Goal: Check status

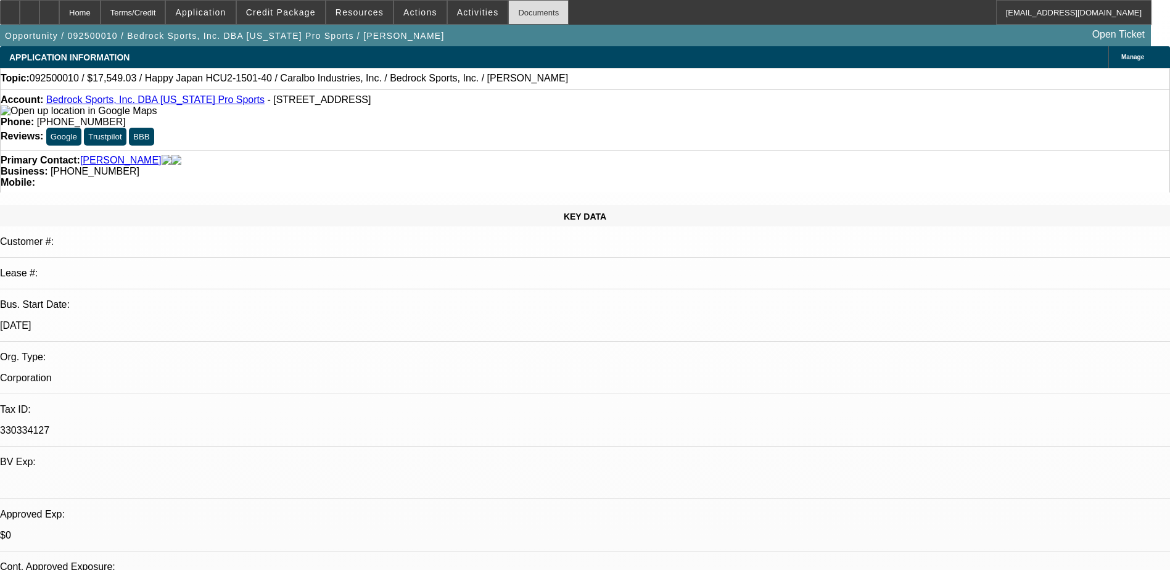
select select "0"
select select "2"
select select "0.1"
select select "0"
select select "2"
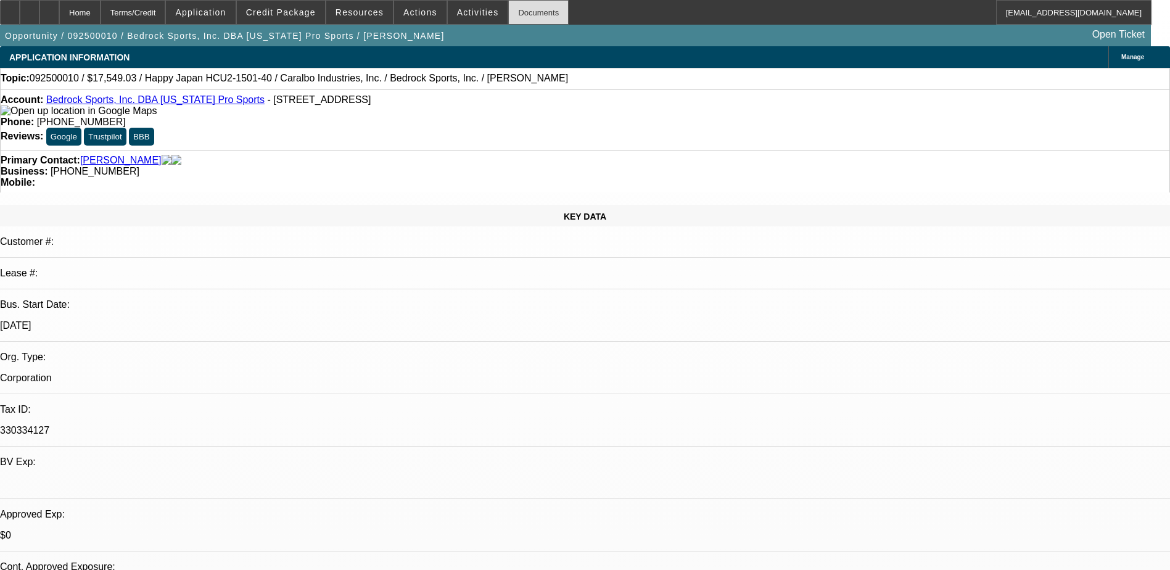
select select "0.1"
select select "0"
select select "2"
select select "0.1"
select select "0"
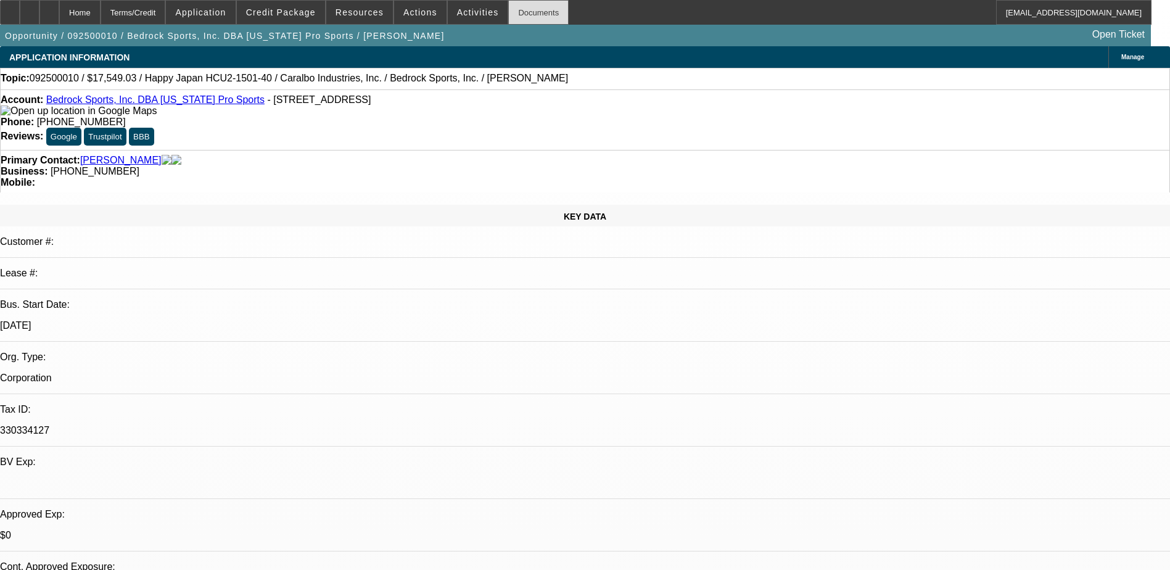
select select "2"
select select "0.1"
select select "1"
select select "2"
select select "4"
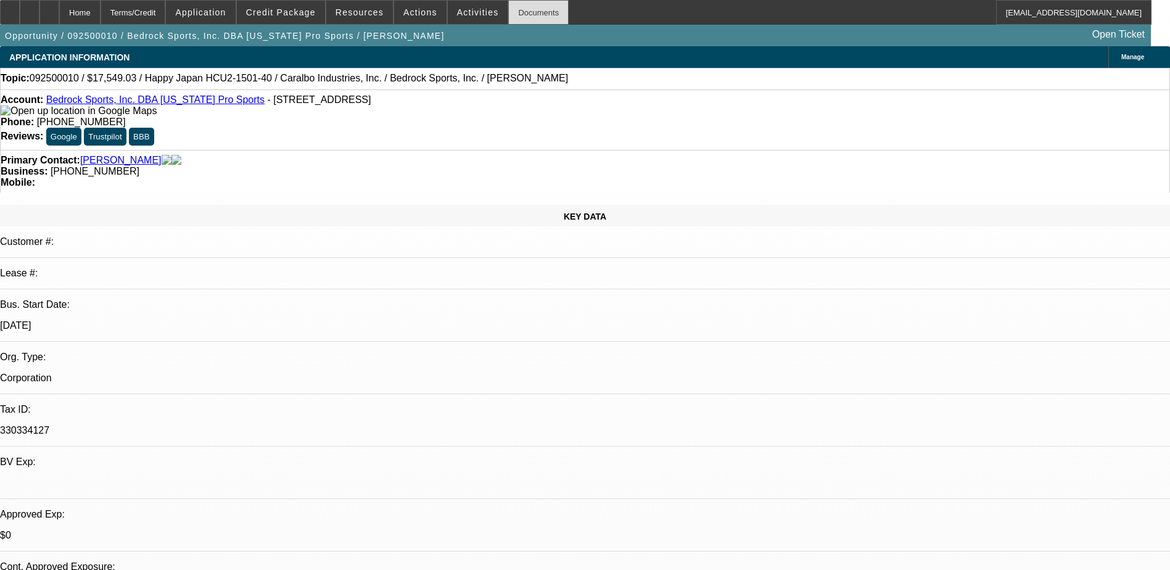
select select "1"
select select "2"
select select "4"
select select "1"
select select "2"
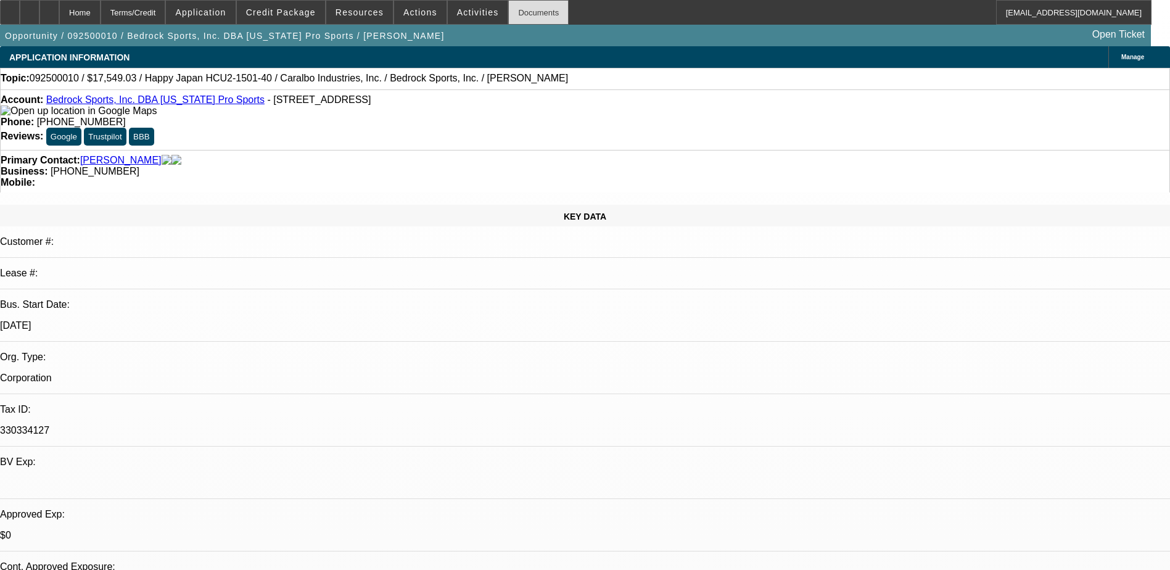
select select "4"
select select "1"
select select "2"
select select "4"
drag, startPoint x: 152, startPoint y: 108, endPoint x: 158, endPoint y: 105, distance: 6.3
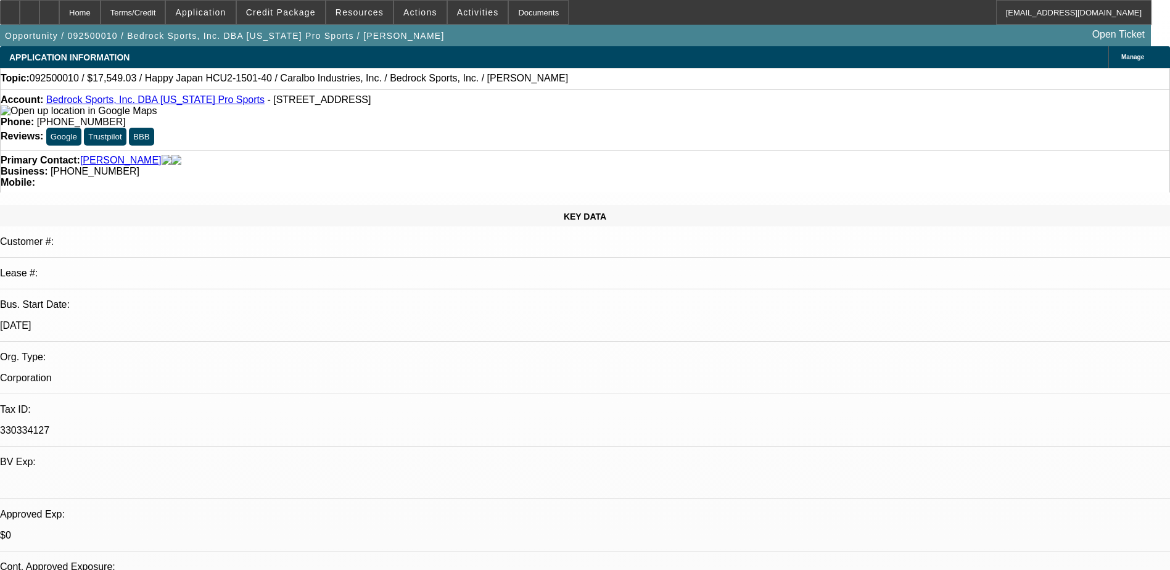
click at [156, 106] on div "Account: Bedrock Sports, Inc. DBA [US_STATE] Pro Sports - [STREET_ADDRESS]" at bounding box center [585, 105] width 1169 height 22
click at [162, 102] on link "Bedrock Sports, Inc. DBA [US_STATE] Pro Sports" at bounding box center [155, 99] width 218 height 10
click at [139, 166] on span "[PHONE_NUMBER]" at bounding box center [95, 171] width 89 height 10
drag, startPoint x: 488, startPoint y: 146, endPoint x: 482, endPoint y: 148, distance: 6.6
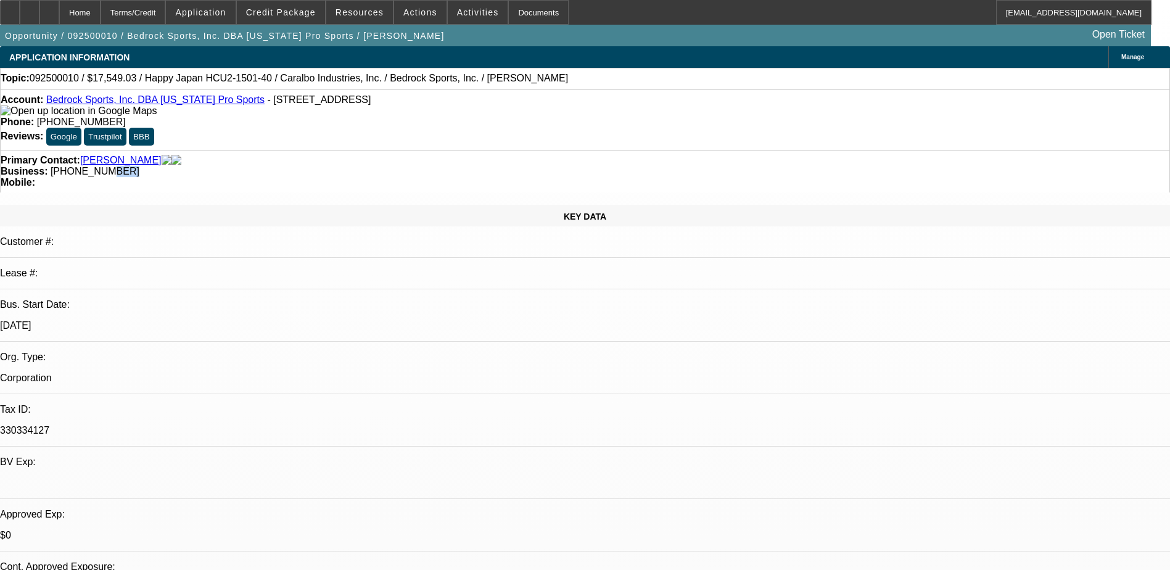
click at [139, 166] on span "[PHONE_NUMBER]" at bounding box center [95, 171] width 89 height 10
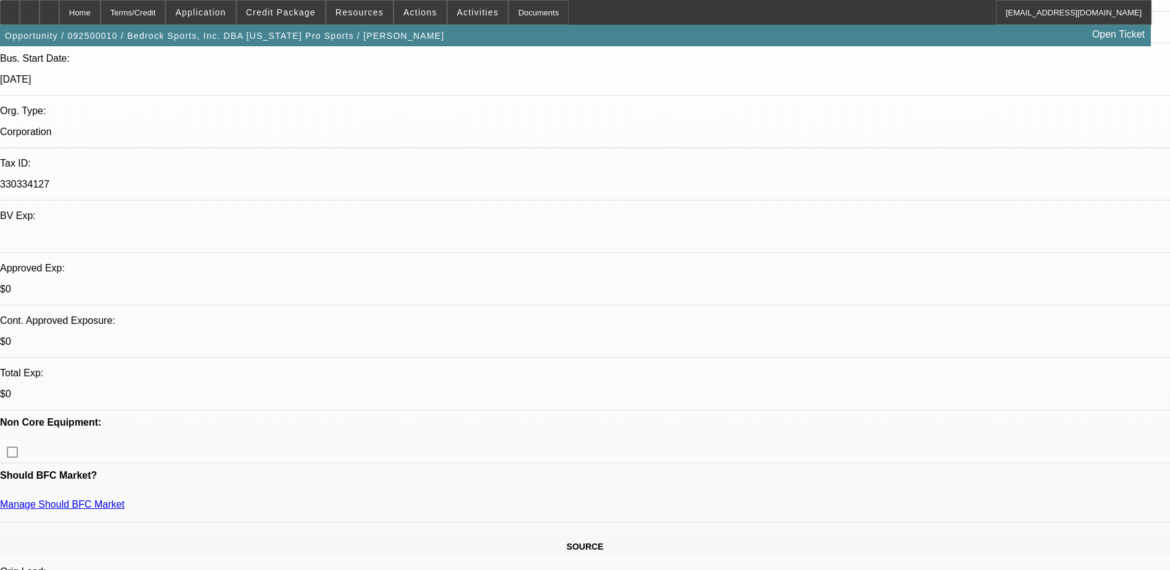
scroll to position [247, 0]
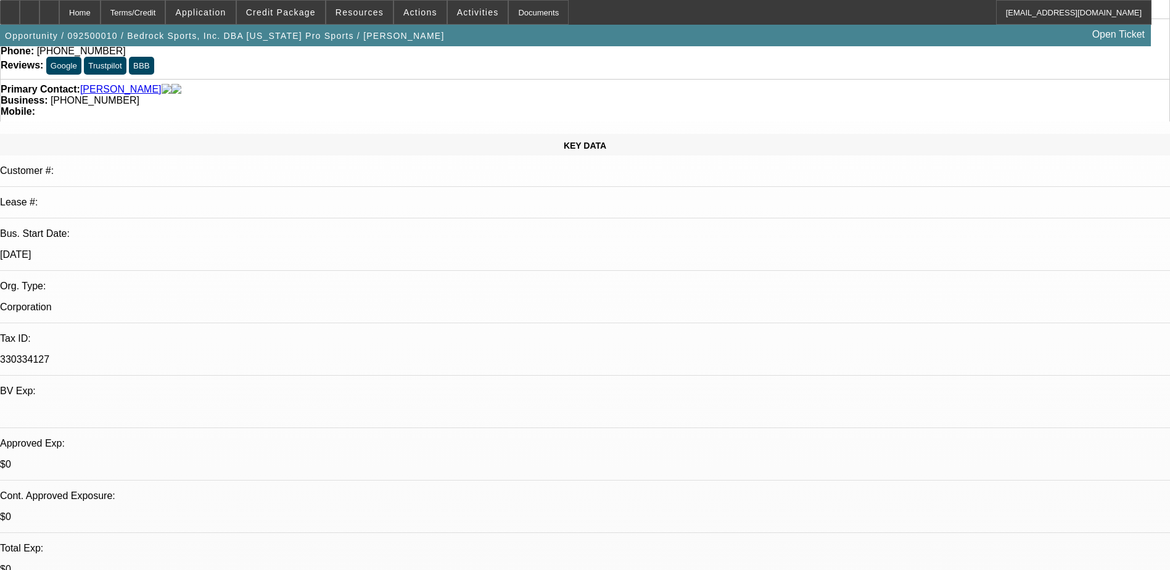
scroll to position [0, 0]
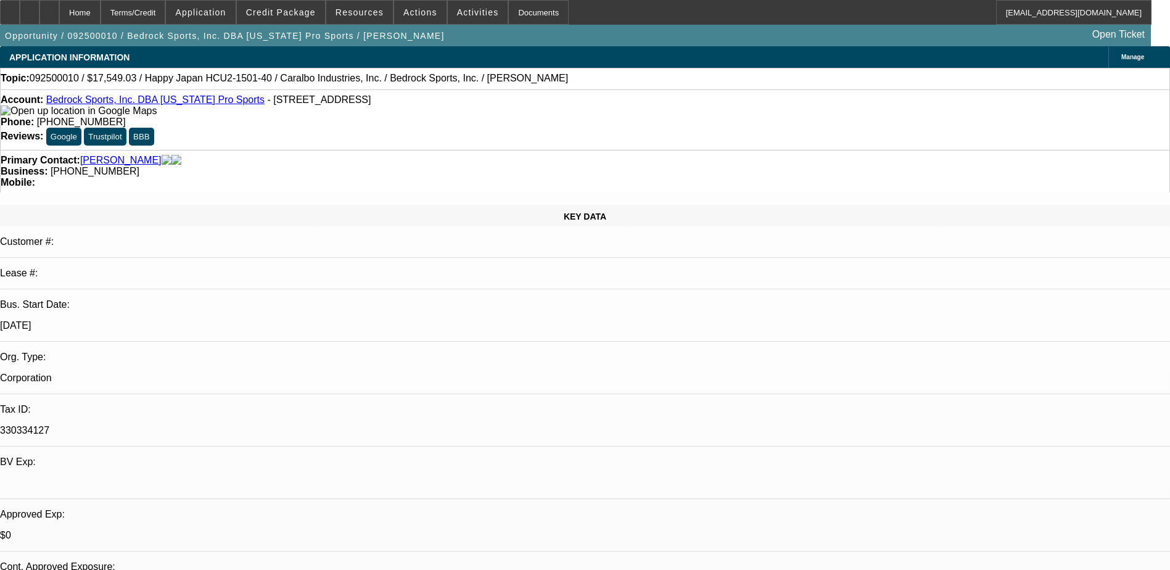
click at [157, 10] on div "Terms/Credit" at bounding box center [133, 12] width 65 height 25
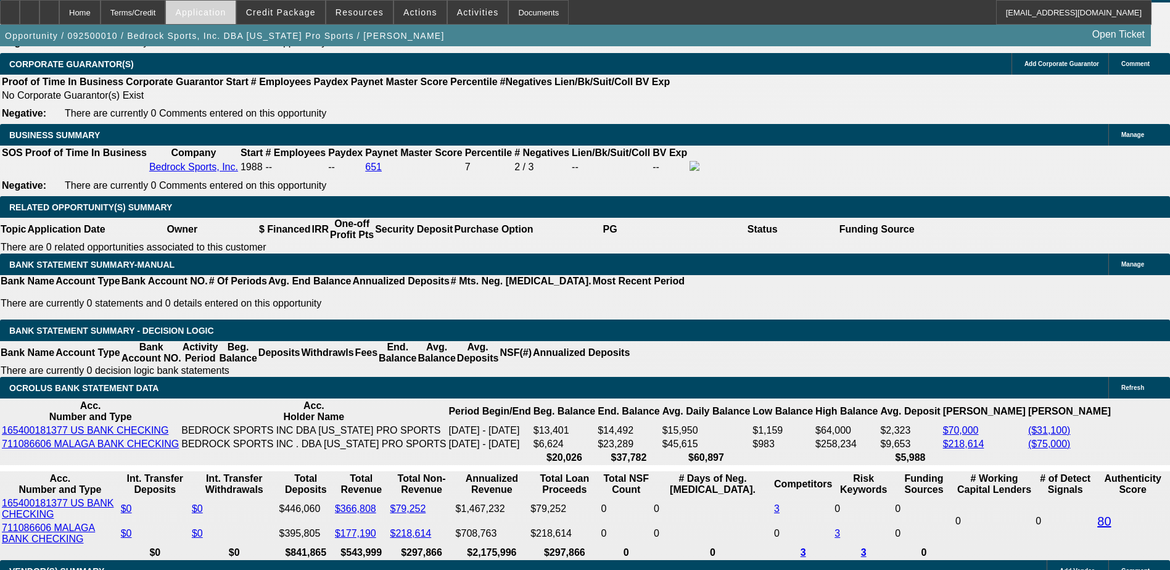
click at [210, 15] on span "Application" at bounding box center [200, 12] width 51 height 10
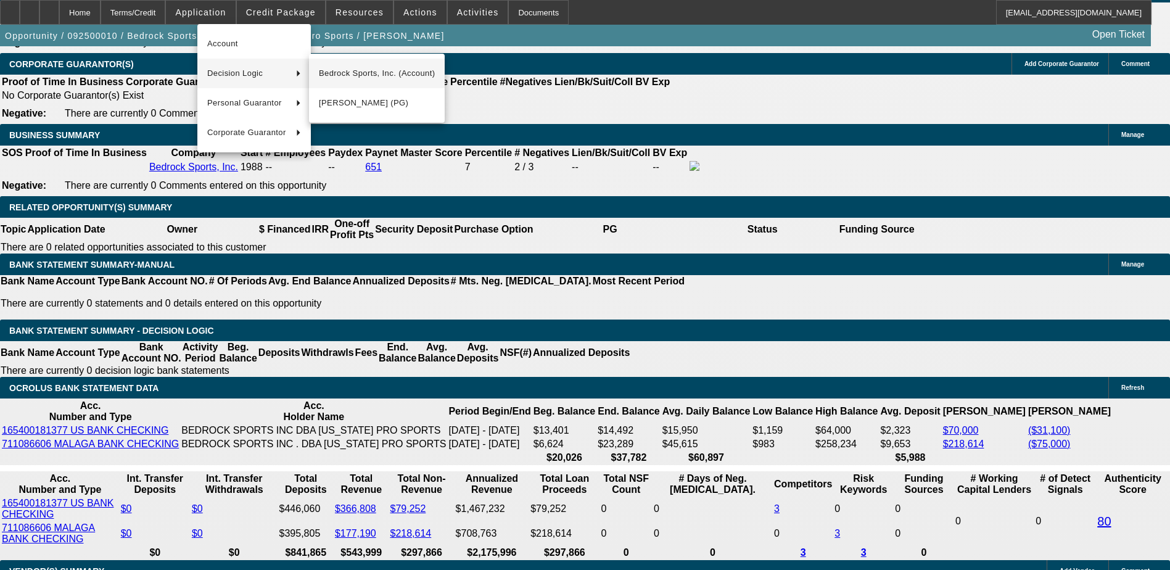
click at [361, 78] on span "Bedrock Sports, Inc. (Account)" at bounding box center [377, 73] width 116 height 15
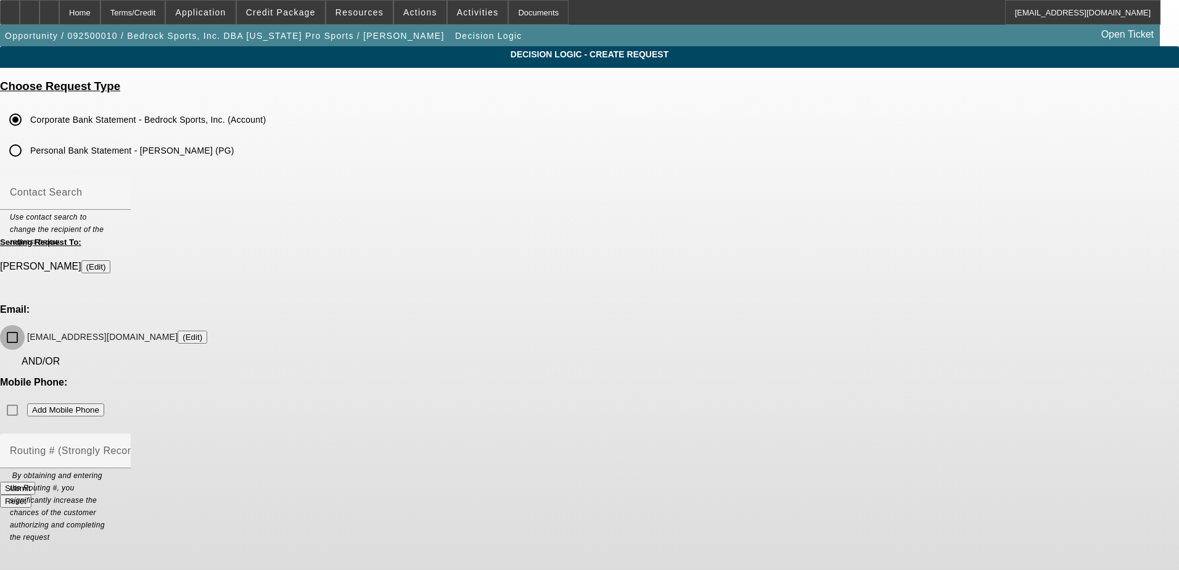
click at [25, 325] on input "[EMAIL_ADDRESS][DOMAIN_NAME] (Edit)" at bounding box center [12, 337] width 25 height 25
click at [35, 482] on button "Submit" at bounding box center [17, 488] width 35 height 13
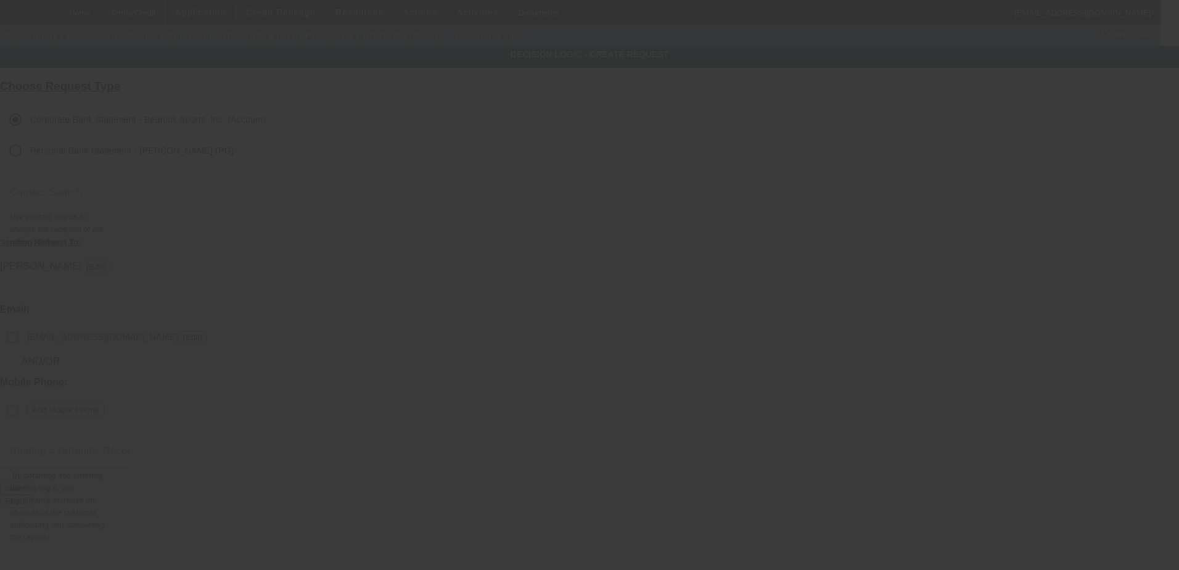
checkbox input "false"
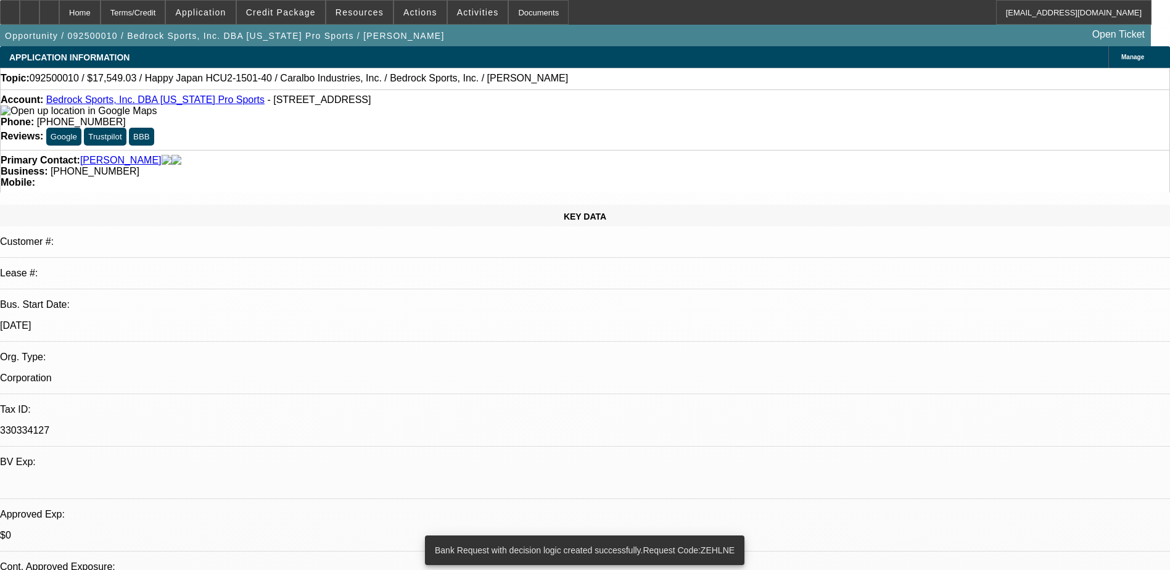
select select "0"
select select "2"
select select "0.1"
select select "4"
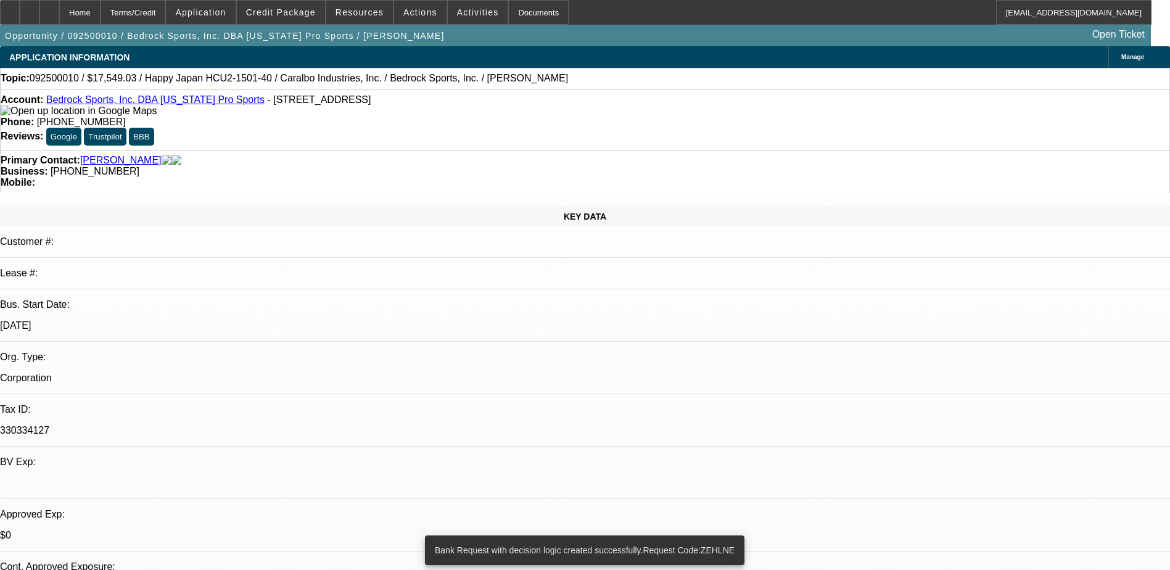
select select "0"
select select "2"
select select "0.1"
select select "4"
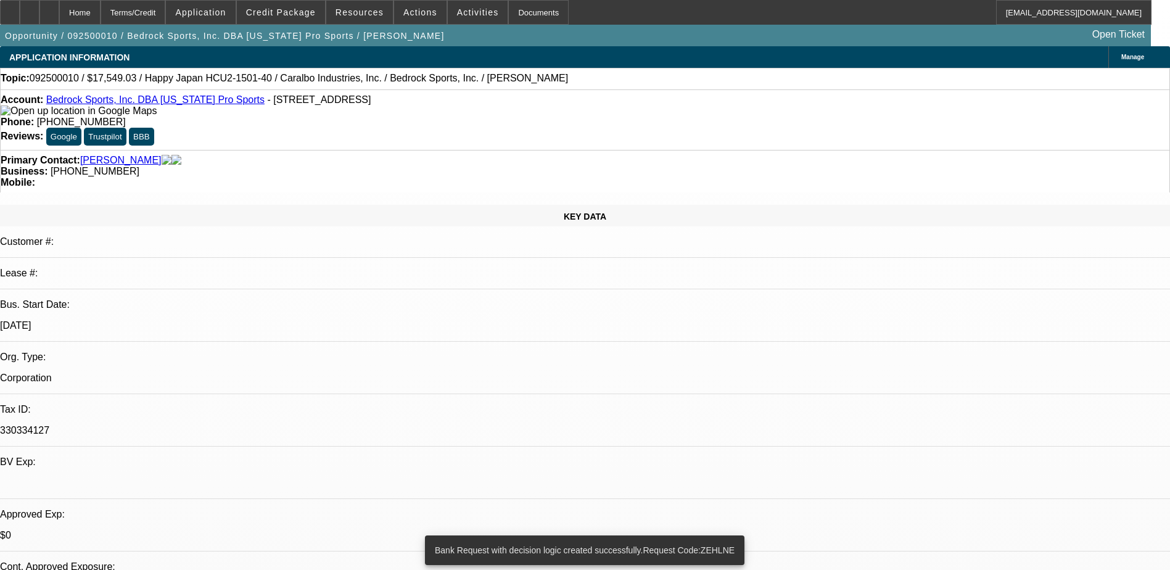
select select "0"
select select "2"
select select "0.1"
select select "4"
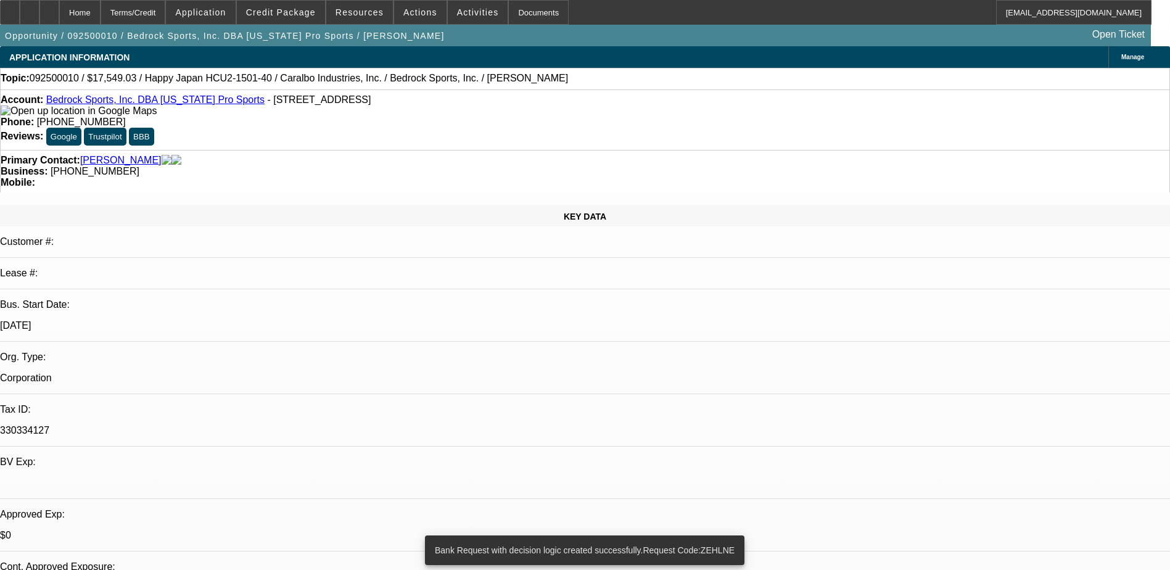
select select "0"
select select "2"
select select "0.1"
select select "4"
